Goal: Task Accomplishment & Management: Manage account settings

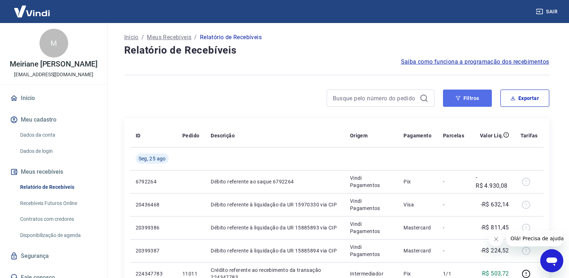
click at [479, 98] on button "Filtros" at bounding box center [467, 97] width 49 height 17
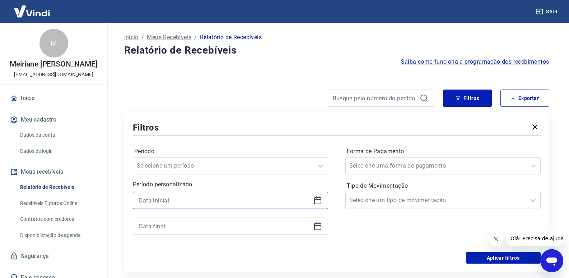
click at [179, 204] on input at bounding box center [225, 200] width 172 height 11
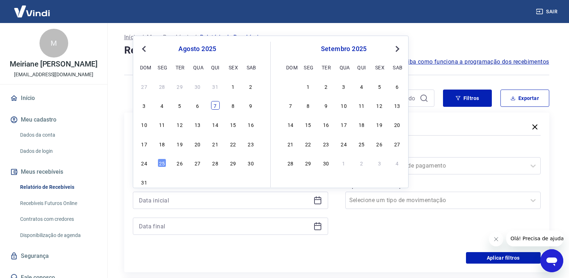
click at [216, 106] on div "7" at bounding box center [215, 105] width 9 height 9
type input "07/08/2025"
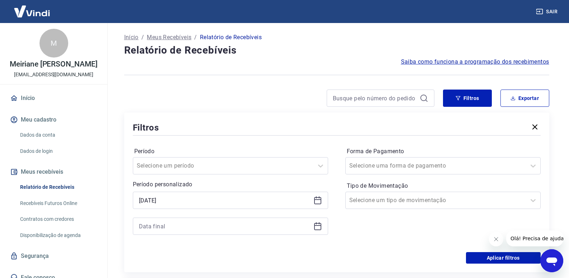
click at [179, 126] on div "Filtros" at bounding box center [337, 127] width 408 height 13
drag, startPoint x: 166, startPoint y: 236, endPoint x: 167, endPoint y: 231, distance: 5.4
click at [166, 235] on div "Período Selecione um período Período personalizado Selected date: quinta-feira,…" at bounding box center [230, 194] width 195 height 98
click at [167, 226] on input at bounding box center [225, 226] width 172 height 11
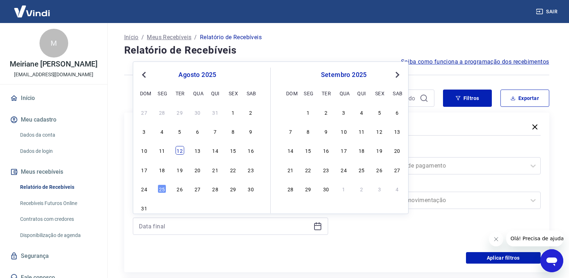
click at [180, 150] on div "12" at bounding box center [180, 150] width 9 height 9
type input "12/08/2025"
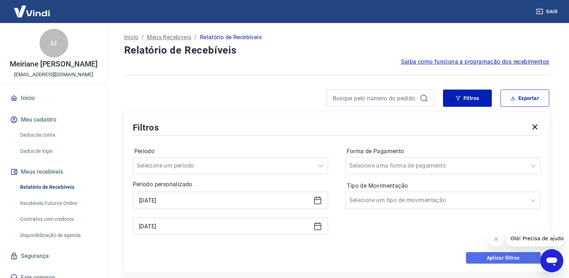
click at [486, 256] on button "Aplicar filtros" at bounding box center [503, 257] width 75 height 11
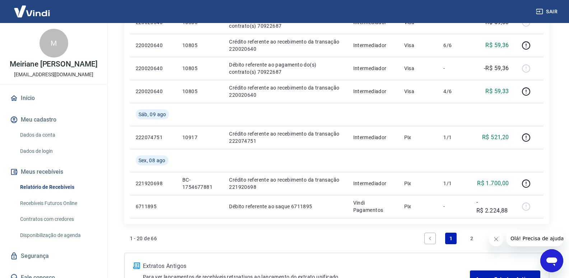
scroll to position [539, 0]
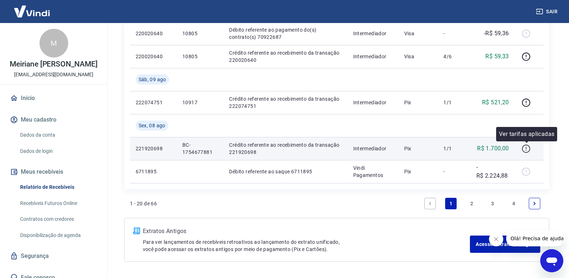
click at [527, 148] on icon "button" at bounding box center [526, 148] width 1 height 2
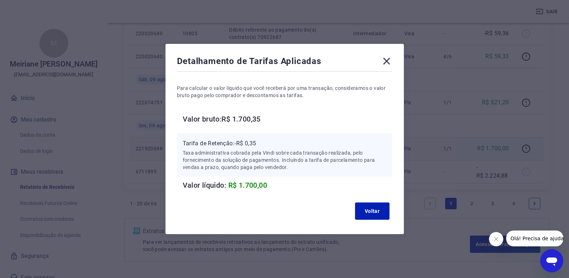
click at [387, 59] on icon at bounding box center [386, 61] width 7 height 7
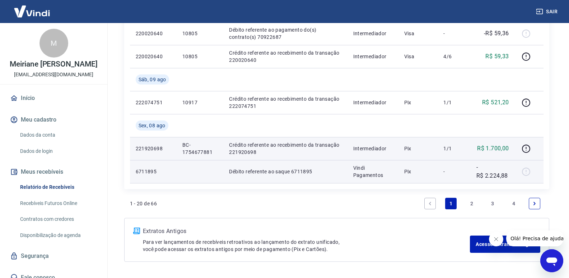
click at [525, 173] on div at bounding box center [529, 171] width 17 height 11
click at [264, 176] on td "Débito referente ao saque 6711895" at bounding box center [285, 171] width 124 height 23
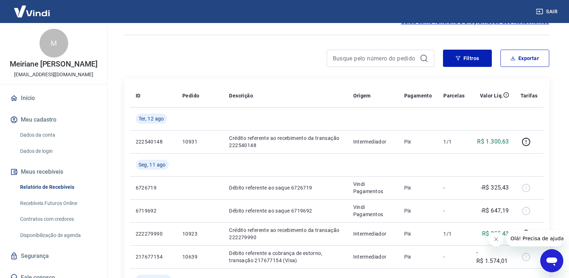
scroll to position [0, 0]
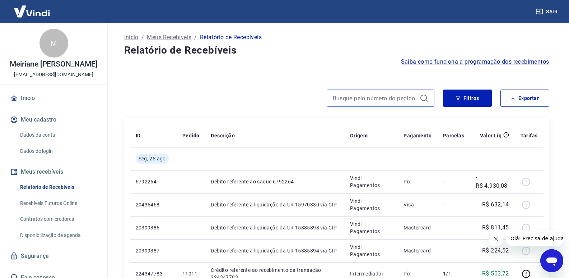
click at [366, 101] on input at bounding box center [375, 98] width 84 height 11
click at [469, 101] on button "Filtros" at bounding box center [467, 97] width 49 height 17
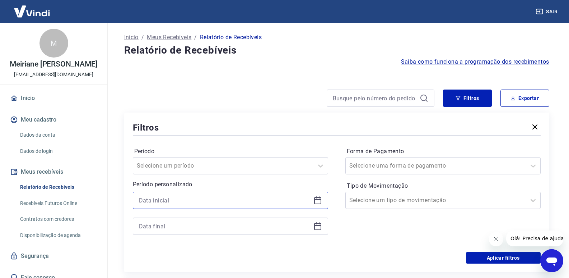
click at [173, 195] on input at bounding box center [225, 200] width 172 height 11
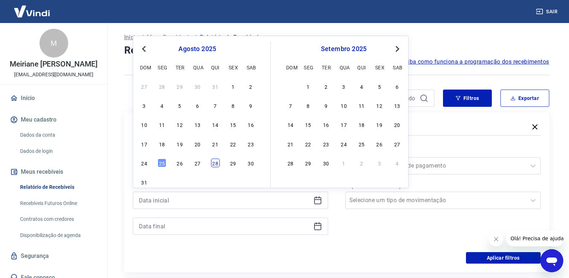
click at [212, 161] on div "28" at bounding box center [215, 162] width 9 height 9
click at [192, 198] on input "[DATE]" at bounding box center [225, 200] width 172 height 11
click at [141, 48] on button "Previous Month" at bounding box center [144, 49] width 9 height 9
click at [163, 163] on div "28" at bounding box center [162, 162] width 9 height 9
type input "[DATE]"
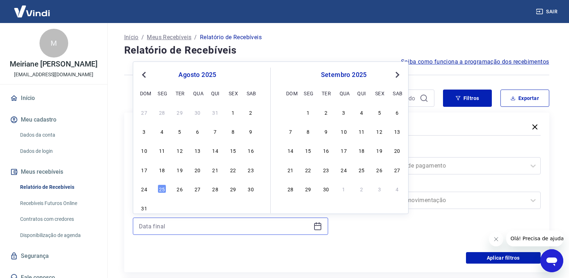
drag, startPoint x: 162, startPoint y: 224, endPoint x: 165, endPoint y: 217, distance: 8.0
click at [162, 224] on input at bounding box center [225, 226] width 172 height 11
click at [145, 77] on span "Previous Month" at bounding box center [145, 74] width 0 height 8
click at [214, 190] on div "31" at bounding box center [215, 188] width 9 height 9
type input "[DATE]"
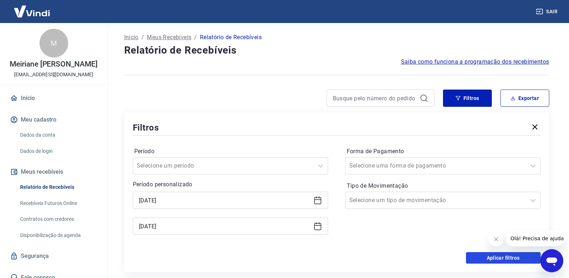
click at [516, 255] on button "Aplicar filtros" at bounding box center [503, 257] width 75 height 11
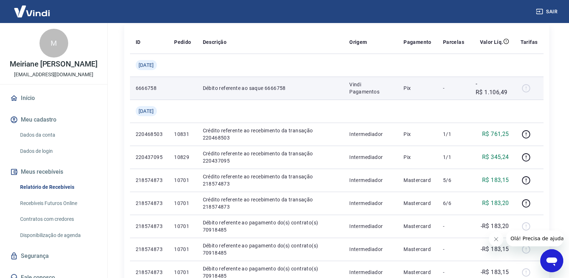
scroll to position [62, 0]
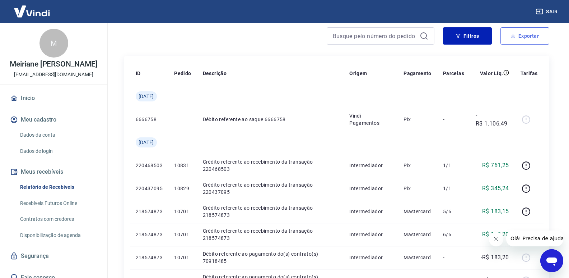
click at [513, 33] on button "Exportar" at bounding box center [525, 35] width 49 height 17
type input "[DATE]"
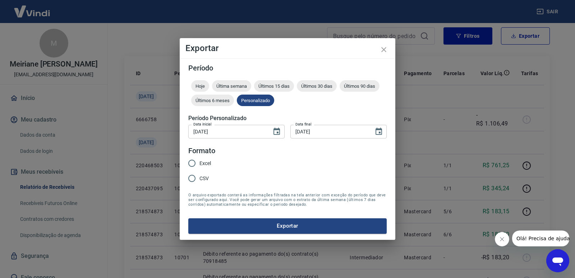
click at [201, 163] on span "Excel" at bounding box center [204, 163] width 11 height 8
click at [199, 163] on input "Excel" at bounding box center [191, 163] width 15 height 15
radio input "true"
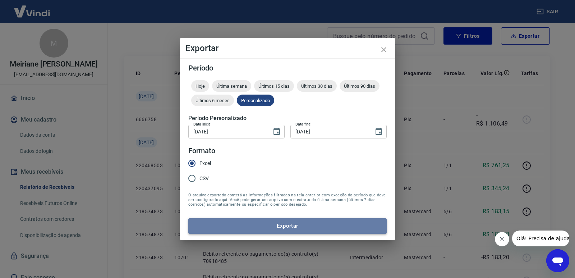
click at [250, 223] on button "Exportar" at bounding box center [287, 225] width 198 height 15
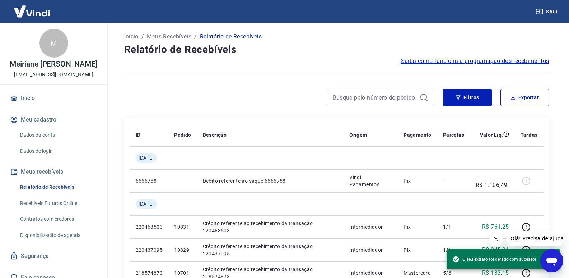
scroll to position [0, 0]
